Goal: Information Seeking & Learning: Learn about a topic

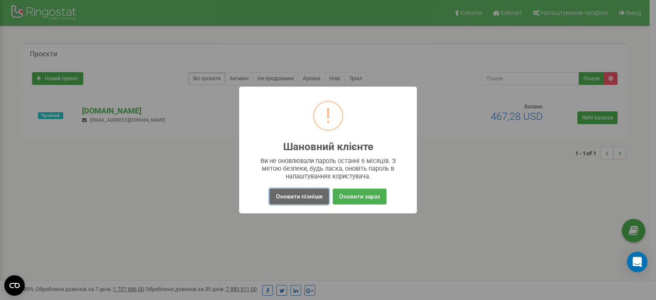
click at [306, 197] on button "Оновити пізніше" at bounding box center [298, 197] width 59 height 16
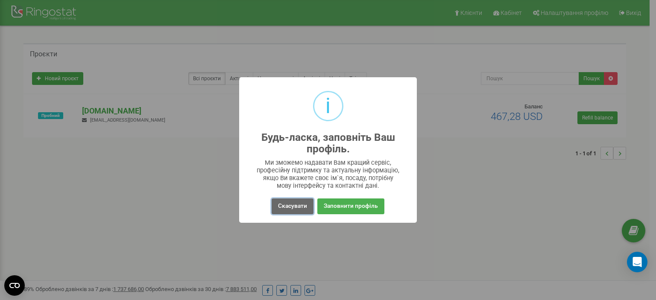
click at [298, 206] on button "Скасувати" at bounding box center [292, 206] width 42 height 16
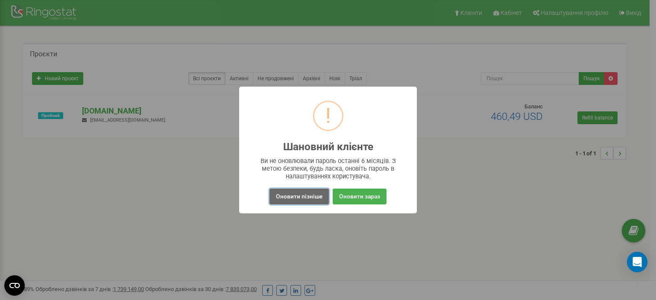
click at [312, 200] on button "Оновити пізніше" at bounding box center [298, 197] width 59 height 16
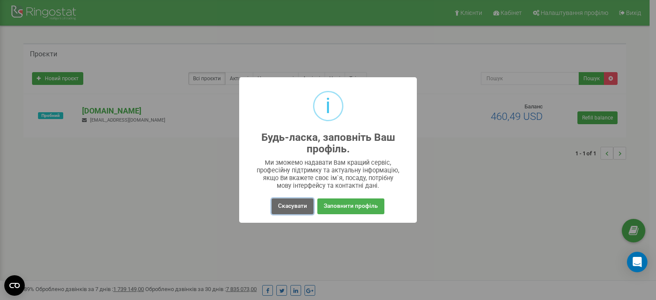
click at [295, 205] on button "Скасувати" at bounding box center [292, 206] width 42 height 16
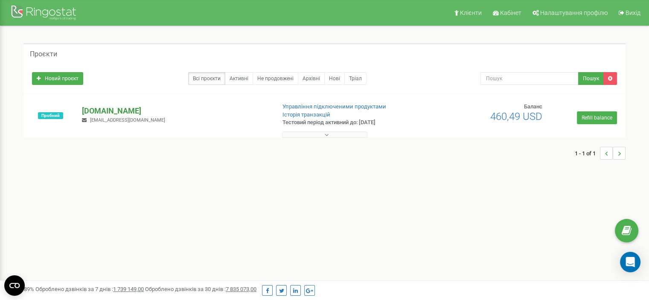
click at [105, 111] on p "[DOMAIN_NAME]" at bounding box center [175, 110] width 187 height 11
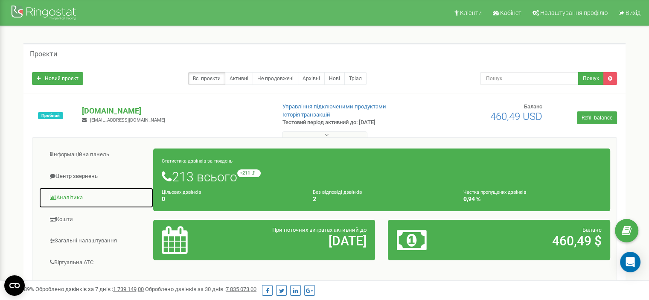
click at [73, 199] on link "Аналiтика" at bounding box center [96, 197] width 115 height 21
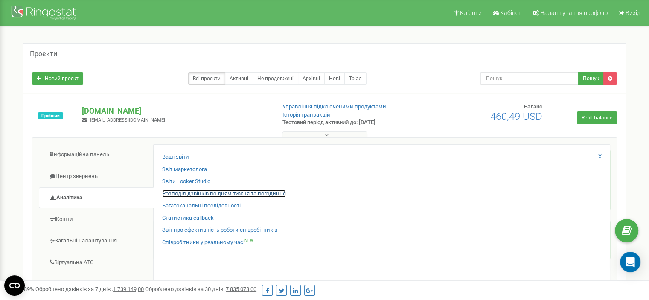
click at [185, 194] on link "Розподіл дзвінків по дням тижня та погодинно" at bounding box center [224, 194] width 124 height 8
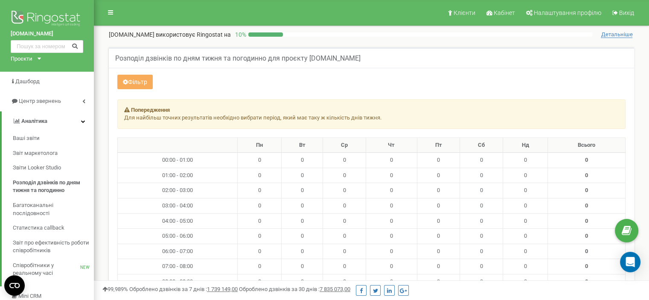
click at [38, 11] on img at bounding box center [47, 19] width 73 height 21
